Goal: Submit feedback/report problem

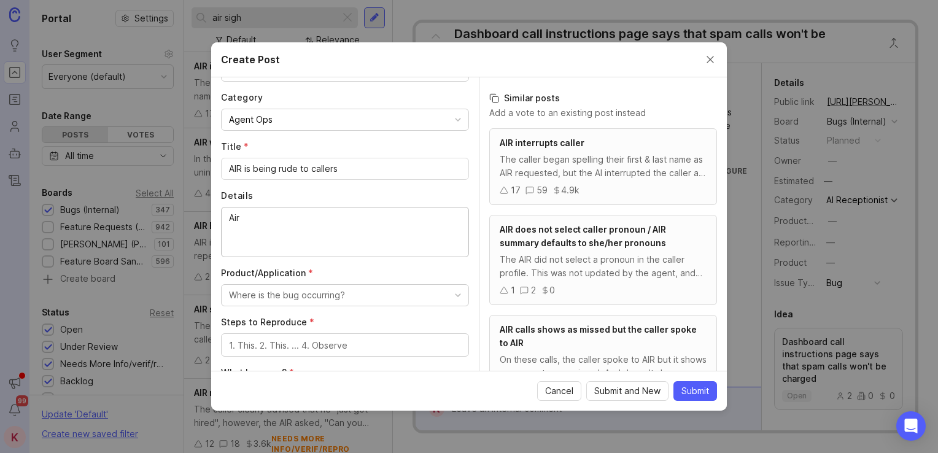
scroll to position [491, 0]
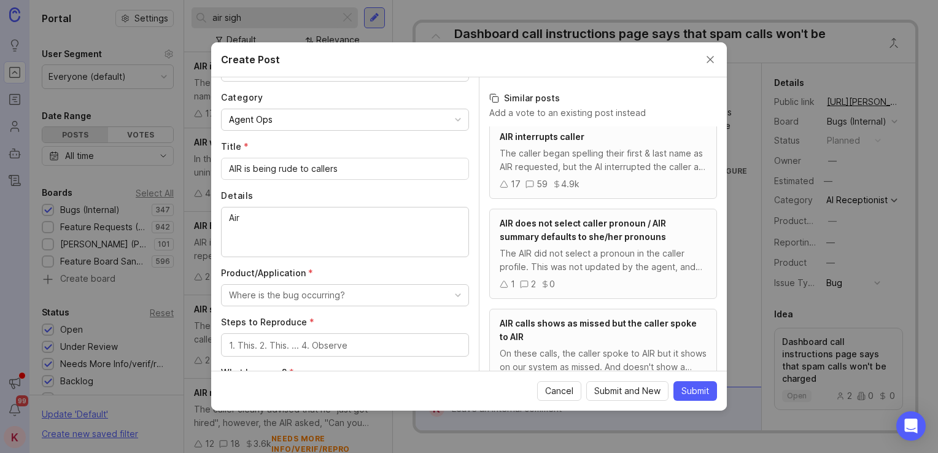
click at [274, 217] on textarea "Air" at bounding box center [345, 231] width 232 height 40
click at [265, 215] on textarea "Air" at bounding box center [345, 231] width 232 height 40
type textarea "A"
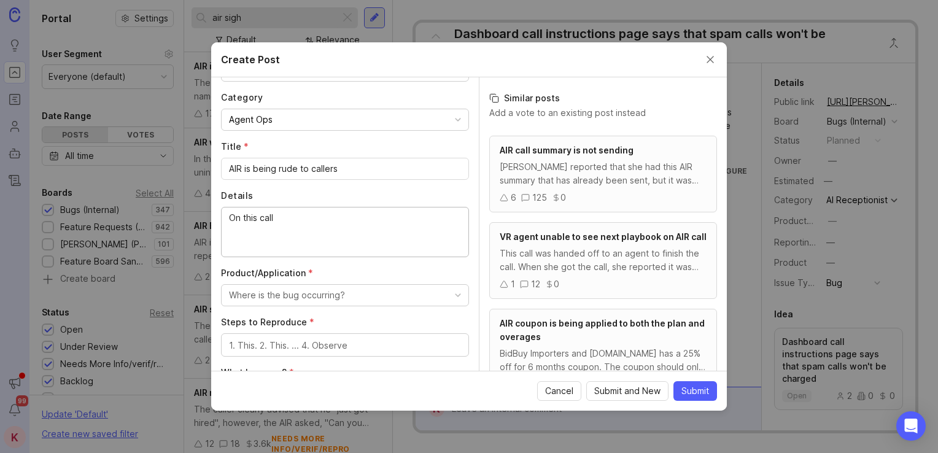
paste textarea "[URL][DOMAIN_NAME]"
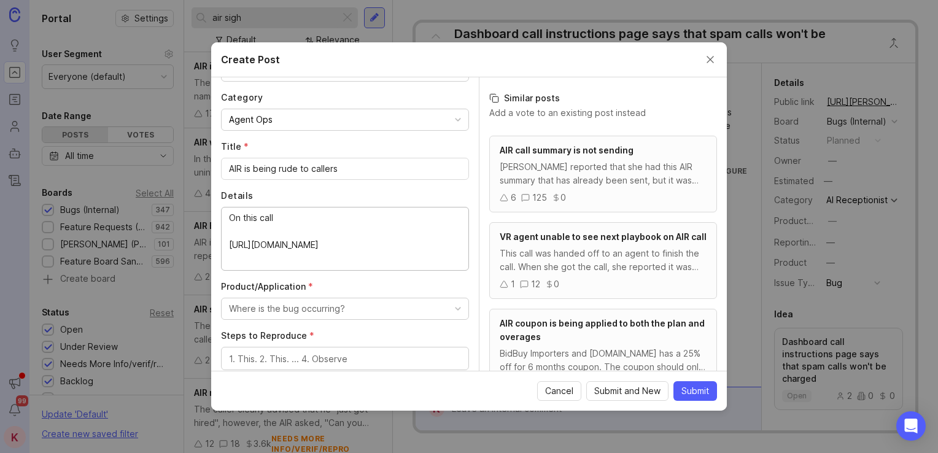
click at [345, 222] on textarea "On this call [URL][DOMAIN_NAME]" at bounding box center [345, 238] width 232 height 54
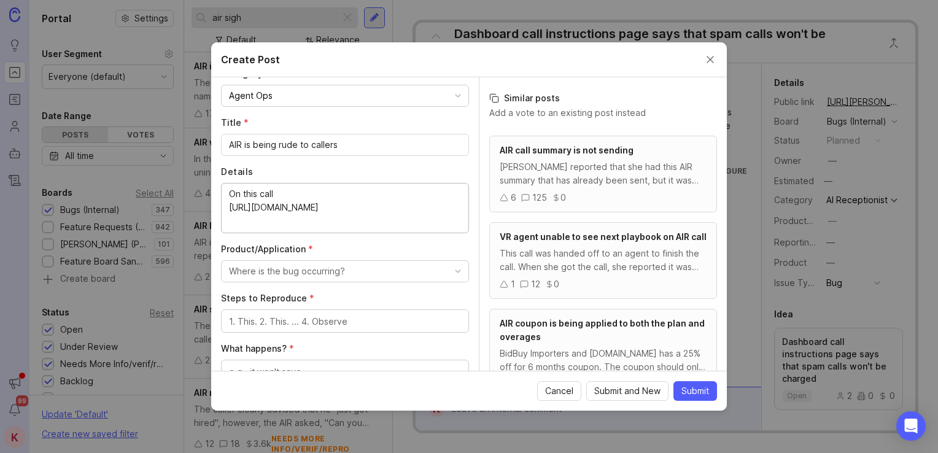
scroll to position [142, 0]
click at [359, 222] on textarea "On this call [URL][DOMAIN_NAME]" at bounding box center [345, 206] width 232 height 40
drag, startPoint x: 333, startPoint y: 220, endPoint x: 316, endPoint y: 211, distance: 18.7
click at [316, 211] on textarea "On this call [URL][DOMAIN_NAME]" at bounding box center [345, 206] width 232 height 40
drag, startPoint x: 315, startPoint y: 215, endPoint x: 230, endPoint y: 204, distance: 85.4
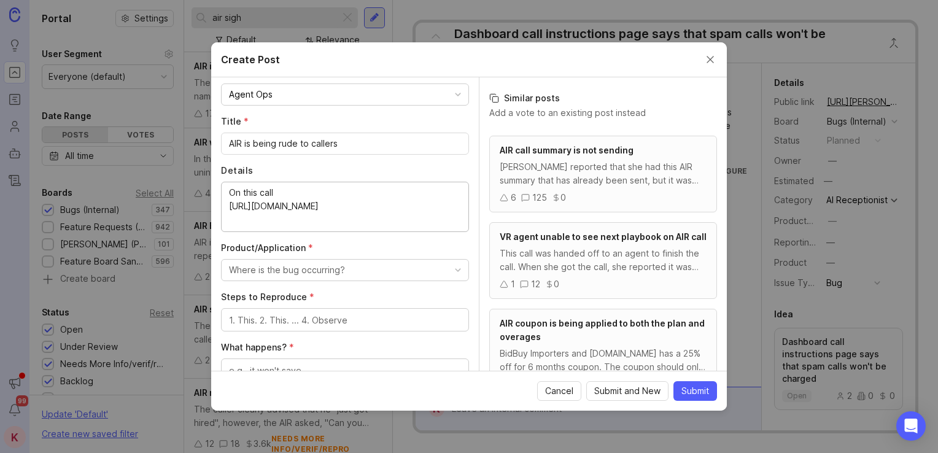
click at [230, 204] on textarea "On this call [URL][DOMAIN_NAME]" at bounding box center [345, 206] width 232 height 40
click at [298, 196] on textarea "On this call" at bounding box center [345, 206] width 232 height 40
click at [264, 202] on textarea "On this call" at bounding box center [345, 206] width 232 height 40
paste textarea "[URL][PERSON_NAME] At around 1:30, the caller asked AIR to hold a sec while he …"
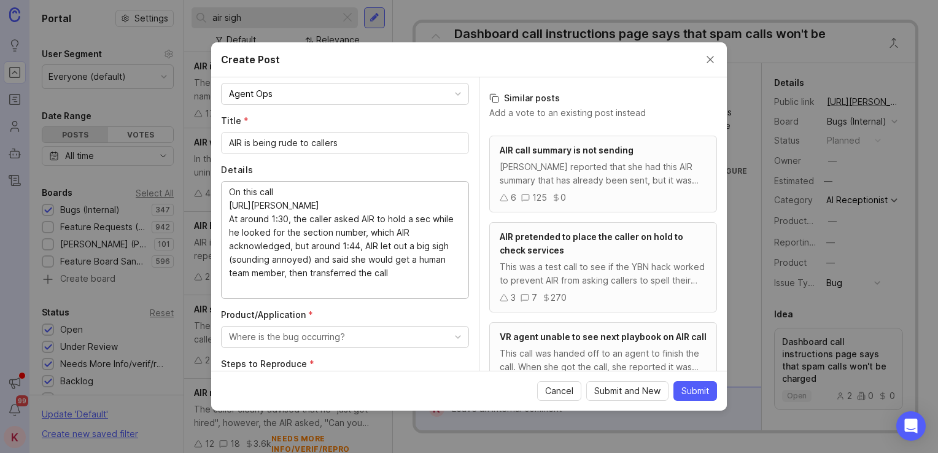
scroll to position [162, 0]
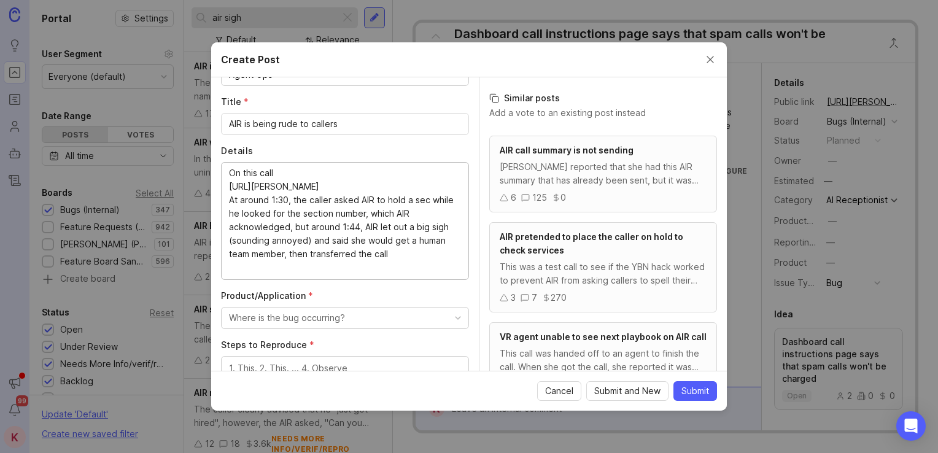
click at [406, 270] on textarea "On this call [URL][PERSON_NAME] At around 1:30, the caller asked AIR to hold a …" at bounding box center [345, 220] width 232 height 108
click at [247, 288] on textarea "On this call [URL][PERSON_NAME] At around 1:30, the caller asked AIR to hold a …" at bounding box center [345, 233] width 232 height 135
click at [255, 293] on textarea "On this call [URL][PERSON_NAME] At around 1:30, the caller asked AIR to hold a …" at bounding box center [345, 233] width 232 height 135
click at [253, 286] on textarea "On this call [URL][PERSON_NAME] At around 1:30, the caller asked AIR to hold a …" at bounding box center [345, 233] width 232 height 135
click at [252, 288] on textarea "On this call [URL][PERSON_NAME] At around 1:30, the caller asked AIR to hold a …" at bounding box center [345, 233] width 232 height 135
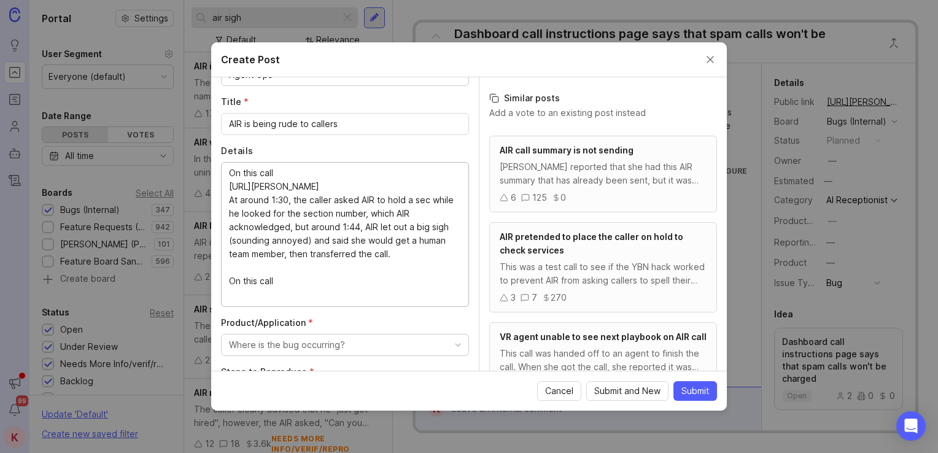
paste textarea "[URL][PERSON_NAME]"
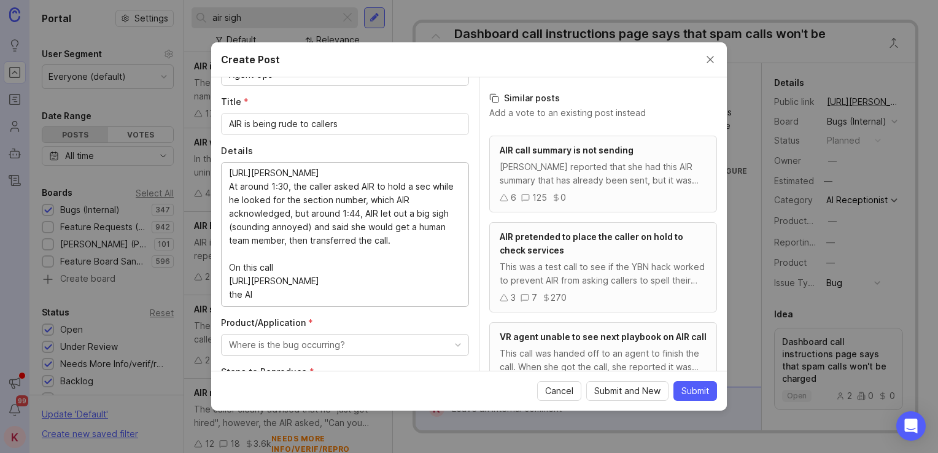
click at [297, 298] on textarea "On this call [URL][PERSON_NAME] At around 1:30, the caller asked AIR to hold a …" at bounding box center [345, 233] width 232 height 135
click at [269, 295] on textarea "On this call [URL][PERSON_NAME] At around 1:30, the caller asked AIR to hold a …" at bounding box center [345, 233] width 232 height 135
click at [344, 298] on textarea "On this call [URL][PERSON_NAME] At around 1:30, the caller asked AIR to hold a …" at bounding box center [345, 233] width 232 height 135
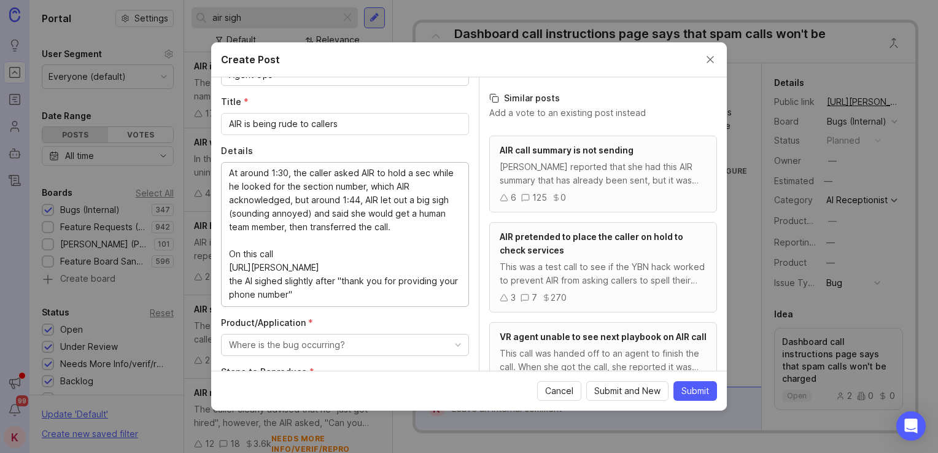
scroll to position [54, 0]
drag, startPoint x: 229, startPoint y: 241, endPoint x: 343, endPoint y: 296, distance: 126.0
click at [343, 296] on textarea "On this call [URL][PERSON_NAME] At around 1:30, the caller asked AIR to hold a …" at bounding box center [345, 233] width 232 height 135
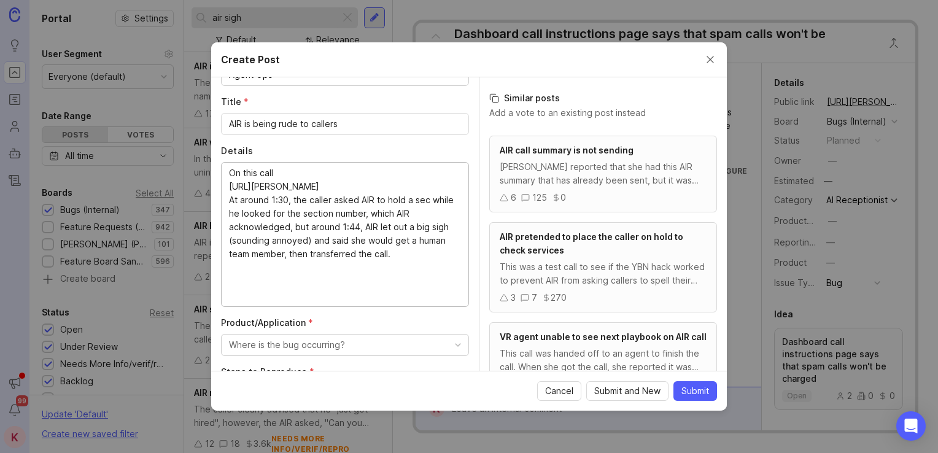
scroll to position [0, 0]
click at [397, 269] on textarea "On this call [URL][PERSON_NAME] At around 1:30, the caller asked AIR to hold a …" at bounding box center [345, 233] width 232 height 135
click at [260, 124] on input "AIR is being rude to callers" at bounding box center [345, 123] width 232 height 13
click at [277, 123] on input "AIR is being rude to callers" at bounding box center [345, 123] width 232 height 13
click at [306, 338] on div "Where is the bug occurring?" at bounding box center [287, 344] width 116 height 13
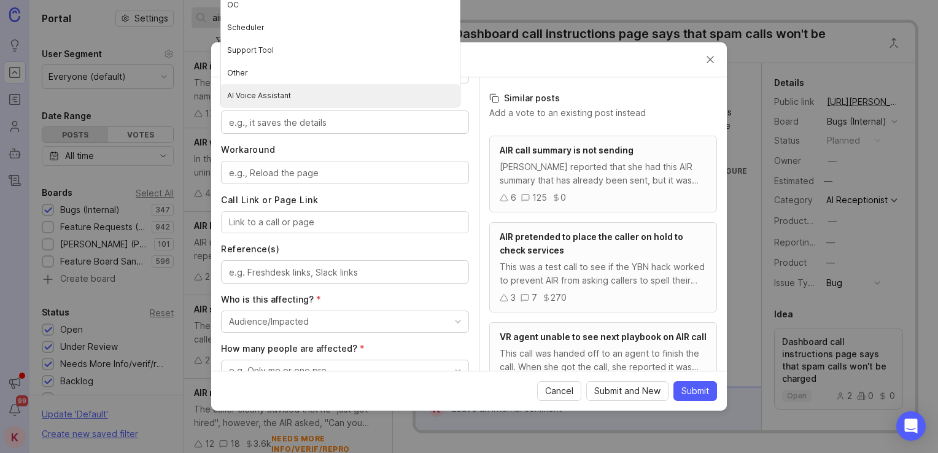
scroll to position [529, 0]
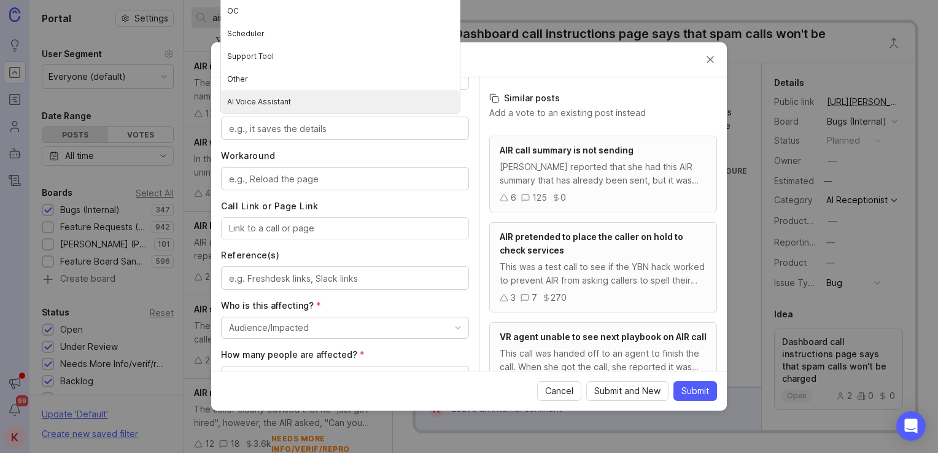
click at [280, 104] on Assistant "AI Voice Assistant" at bounding box center [340, 101] width 239 height 23
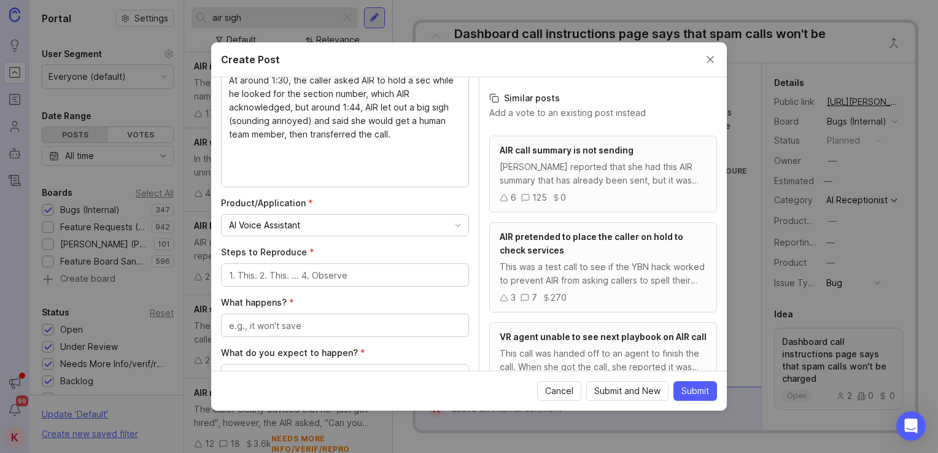
click at [263, 174] on textarea "On this call [URL][PERSON_NAME] At around 1:30, the caller asked AIR to hold a …" at bounding box center [345, 114] width 232 height 135
click at [274, 179] on textarea "On this call [URL][PERSON_NAME] At around 1:30, the caller asked AIR to hold a …" at bounding box center [345, 114] width 232 height 135
paste textarea "[URL][PERSON_NAME]"
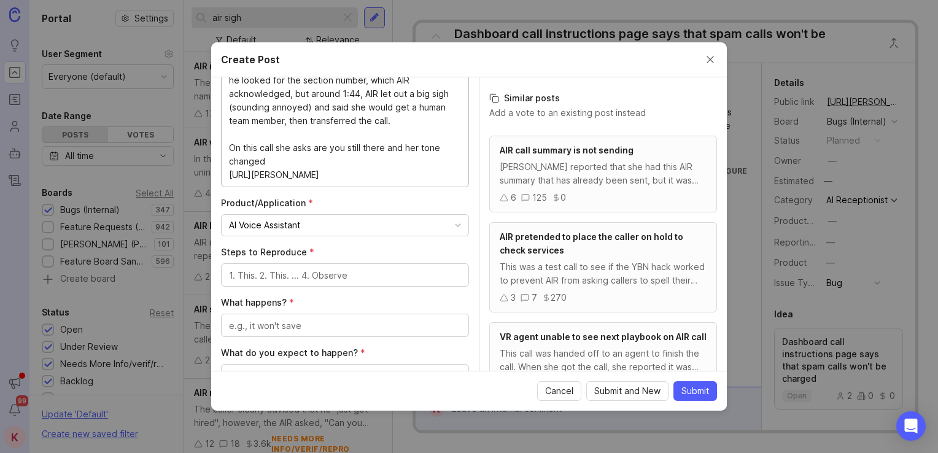
scroll to position [39, 0]
type textarea "On this call [URL][PERSON_NAME] At around 1:30, the caller asked AIR to hold a …"
click at [288, 150] on textarea "On this call [URL][PERSON_NAME] At around 1:30, the caller asked AIR to hold a …" at bounding box center [345, 114] width 232 height 135
click at [342, 278] on textarea "Steps to Reproduce *" at bounding box center [345, 275] width 232 height 13
type textarea "N"
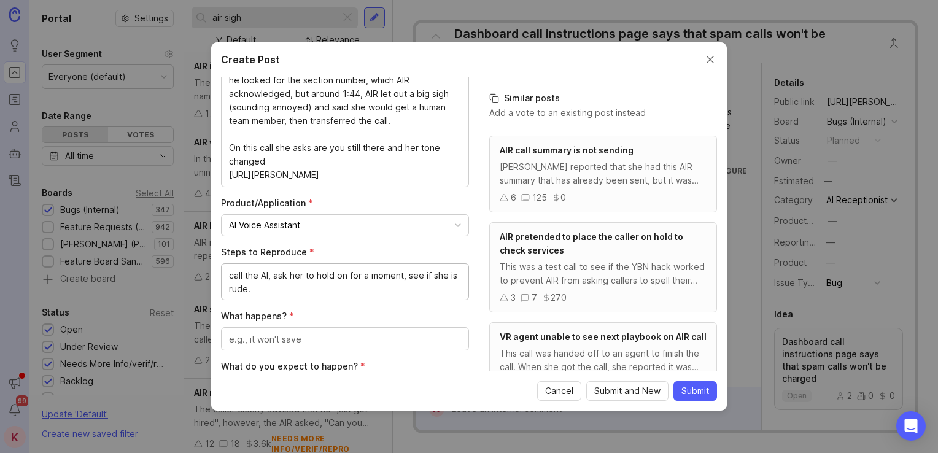
type textarea "call the AI, ask her to hold on for a moment, see if she is rude."
click at [326, 333] on textarea "What happens? *" at bounding box center [345, 339] width 232 height 13
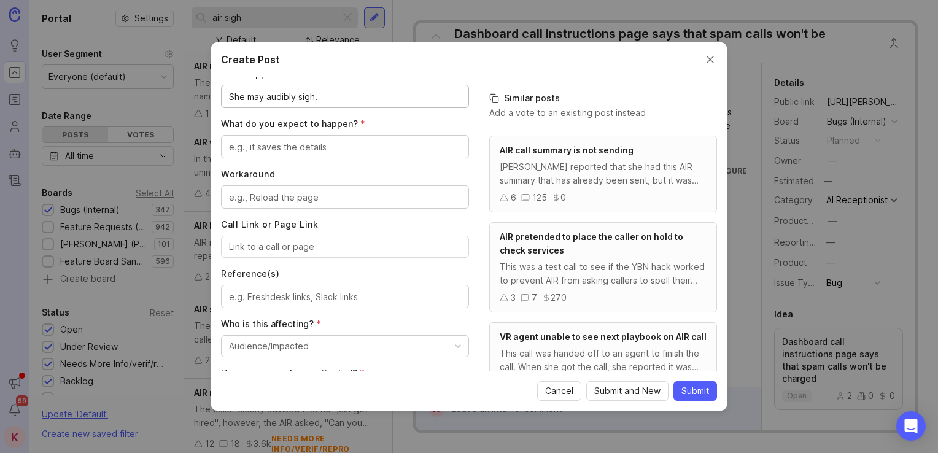
scroll to position [475, 0]
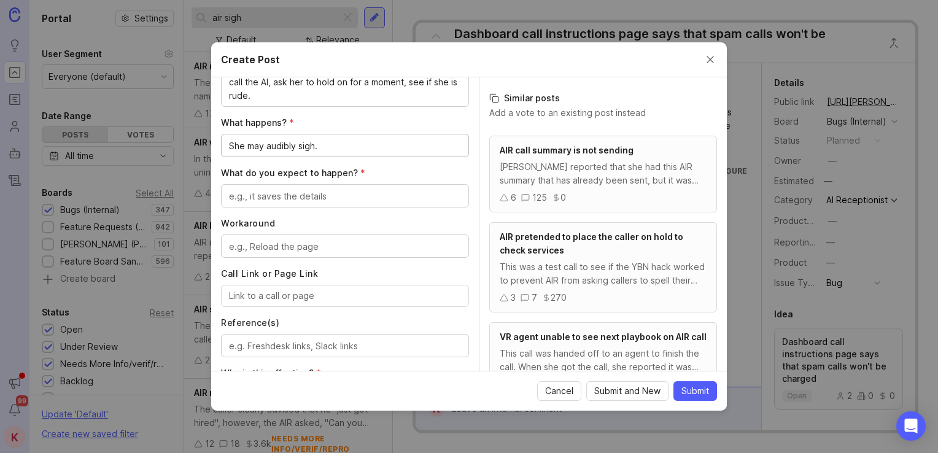
type textarea "She may audibly sigh."
click at [371, 190] on textarea "What do you expect to happen? *" at bounding box center [345, 196] width 232 height 13
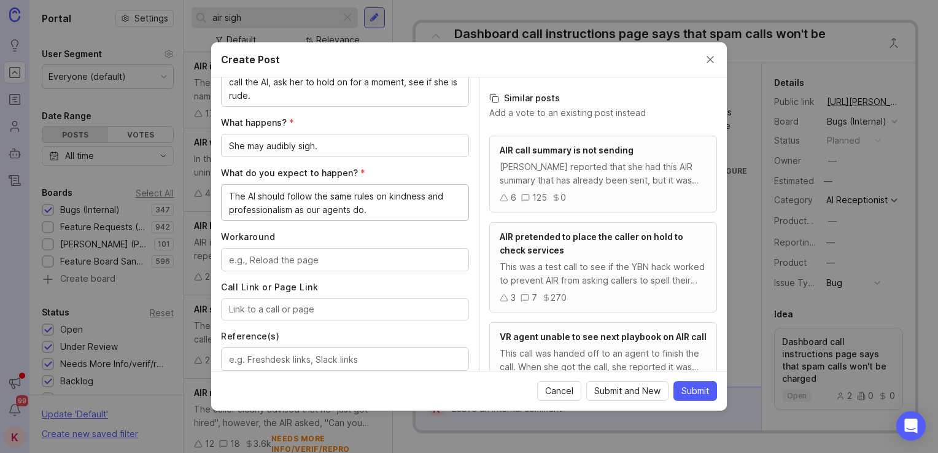
type textarea "The AI should follow the same rules on kindness and professionalism as our agen…"
click at [336, 258] on textarea "Workaround" at bounding box center [345, 259] width 232 height 13
type textarea "see"
click at [343, 259] on textarea "see" at bounding box center [345, 259] width 232 height 13
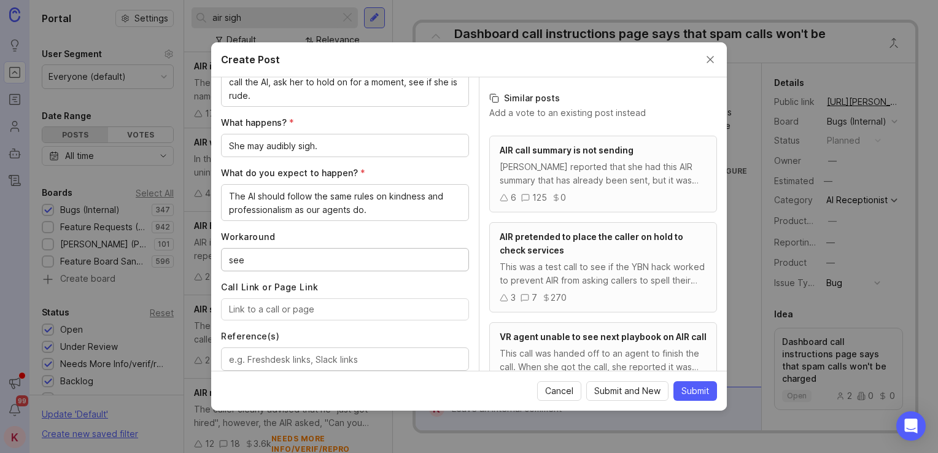
click at [343, 259] on textarea "see" at bounding box center [345, 259] width 232 height 13
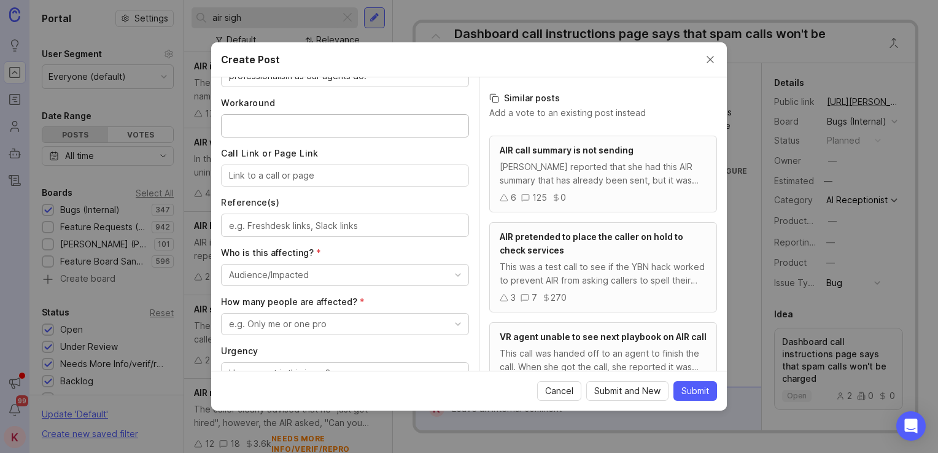
scroll to position [665, 0]
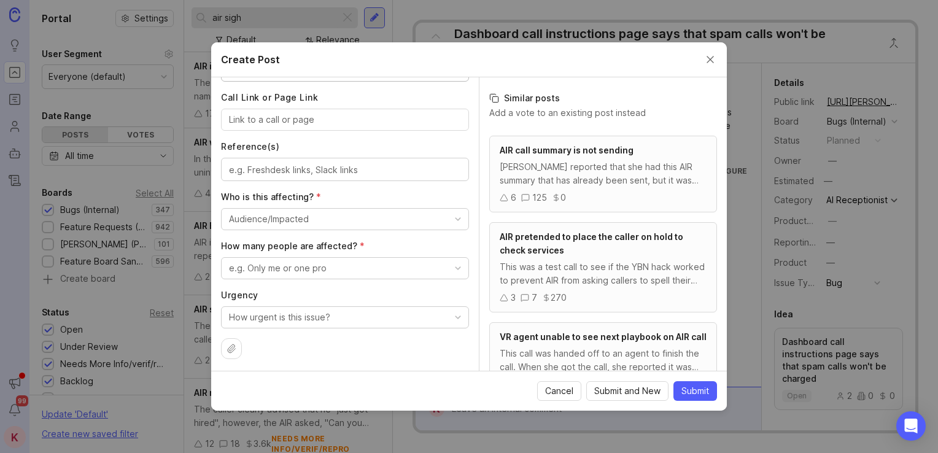
click at [326, 226] on button "Audience/Impacted" at bounding box center [345, 219] width 248 height 22
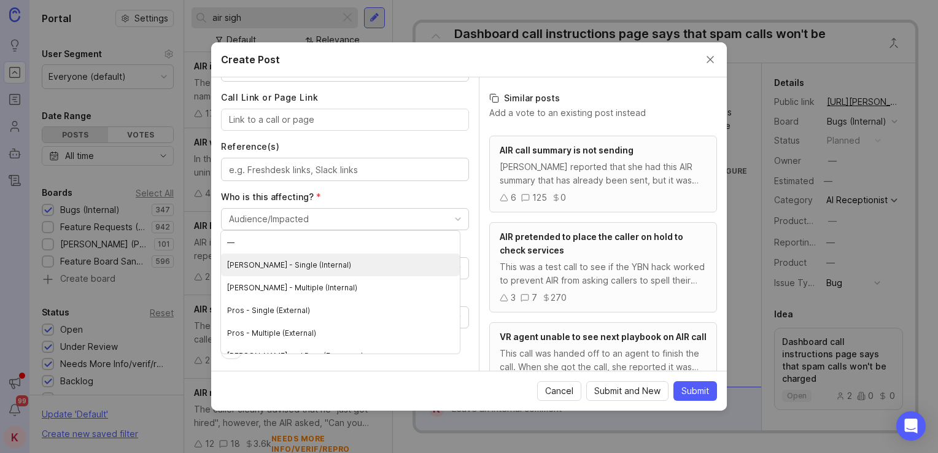
click at [321, 257] on \(Internal\) "[PERSON_NAME] - Single (Internal)" at bounding box center [340, 264] width 239 height 23
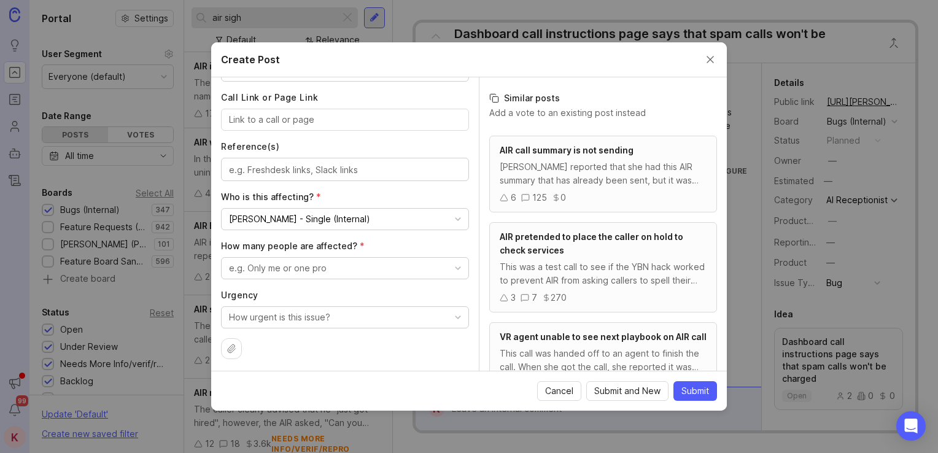
click at [322, 269] on div "e.g. Only me or one pro" at bounding box center [278, 267] width 98 height 13
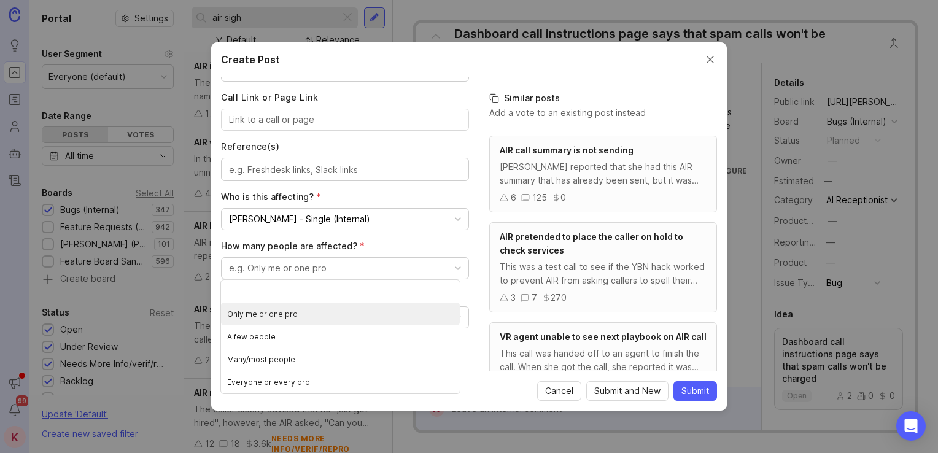
click at [309, 313] on pro "Only me or one pro" at bounding box center [340, 314] width 239 height 23
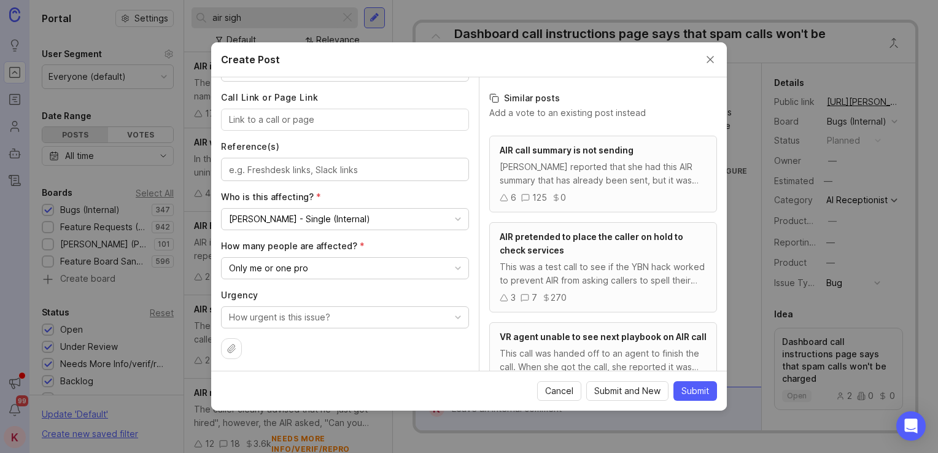
click at [309, 318] on div "How urgent is this issue?" at bounding box center [279, 316] width 101 height 13
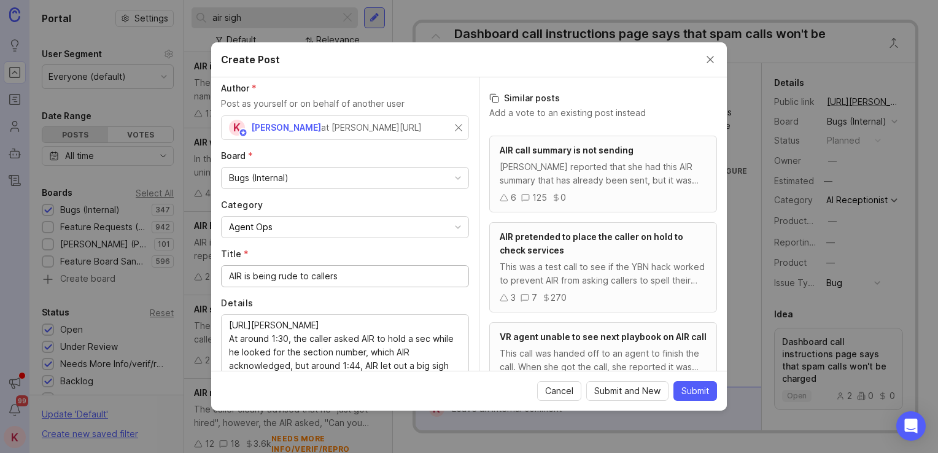
drag, startPoint x: 243, startPoint y: 277, endPoint x: 287, endPoint y: 279, distance: 44.2
click at [287, 279] on input "AIR is being rude to callers" at bounding box center [345, 275] width 232 height 13
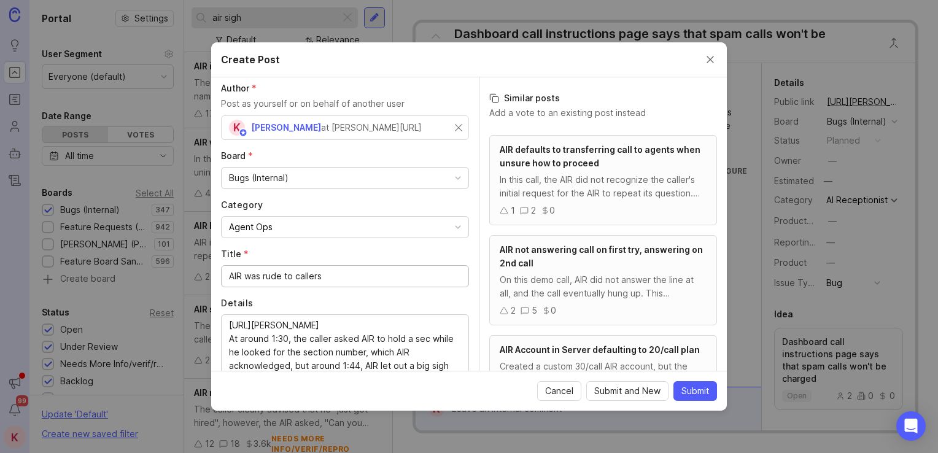
scroll to position [278, 0]
click at [396, 275] on input "AIR was rude to callers" at bounding box center [345, 275] width 232 height 13
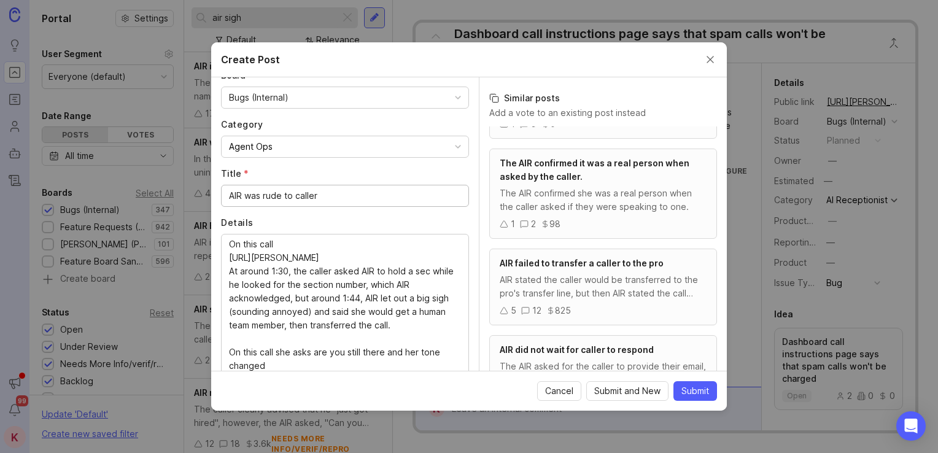
scroll to position [0, 0]
type input "AIR was rude to caller"
click at [305, 263] on textarea "On this call [URL][PERSON_NAME] At around 1:30, the caller asked AIR to hold a …" at bounding box center [345, 305] width 232 height 135
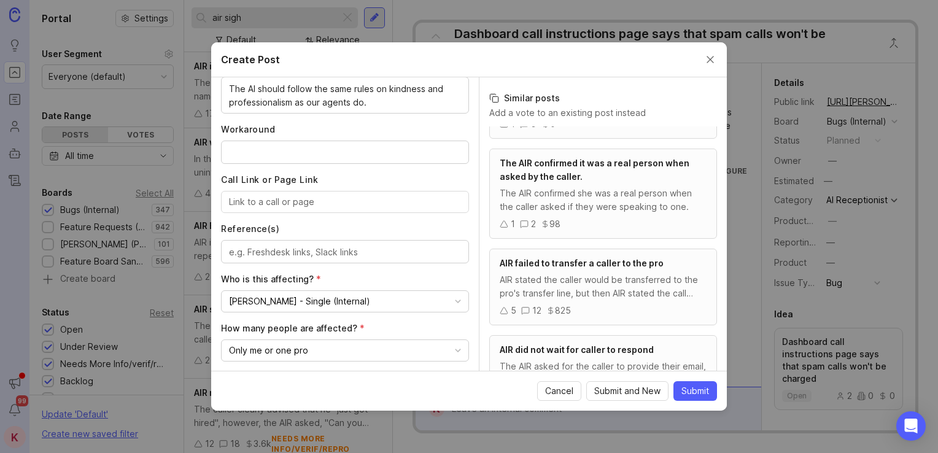
scroll to position [665, 0]
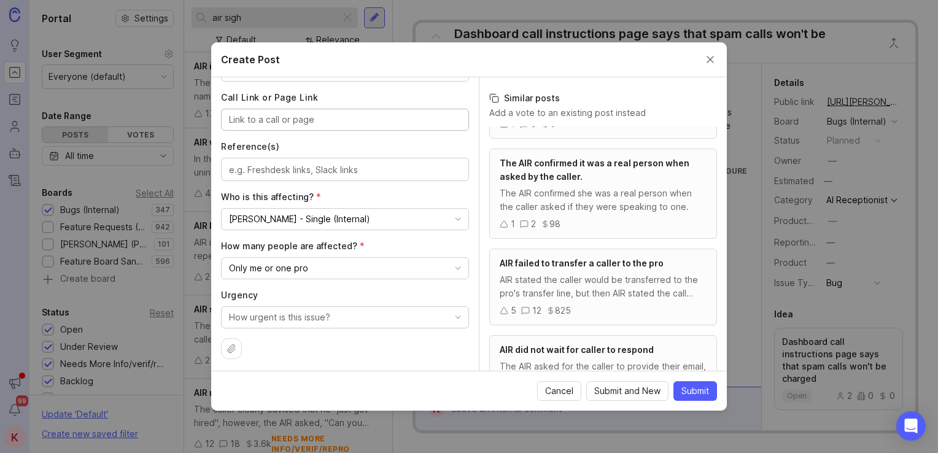
click at [289, 117] on input "Call Link or Page Link" at bounding box center [345, 119] width 232 height 13
paste input "[URL][PERSON_NAME]"
type input "[URL][PERSON_NAME]"
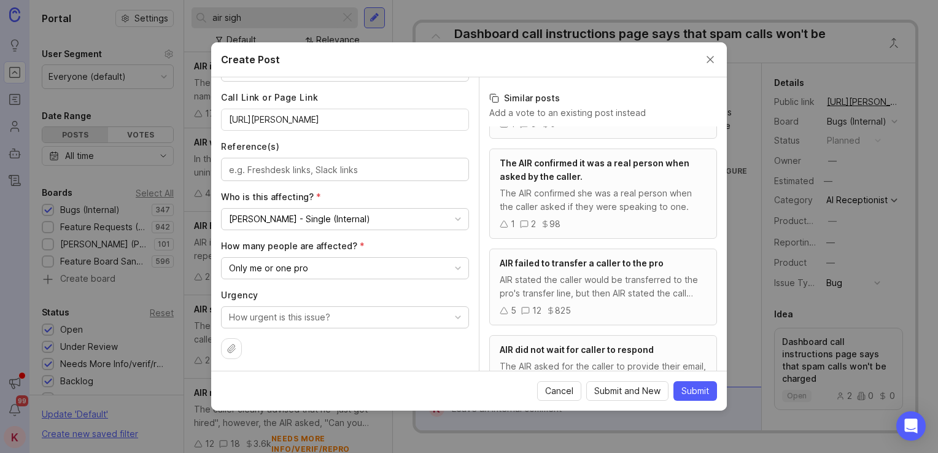
click at [695, 391] on span "Submit" at bounding box center [695, 391] width 28 height 12
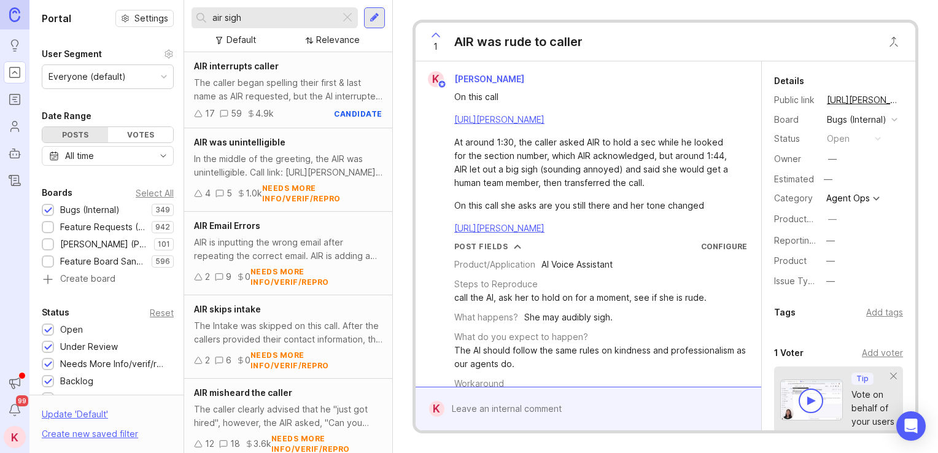
scroll to position [168, 0]
